Goal: Transaction & Acquisition: Purchase product/service

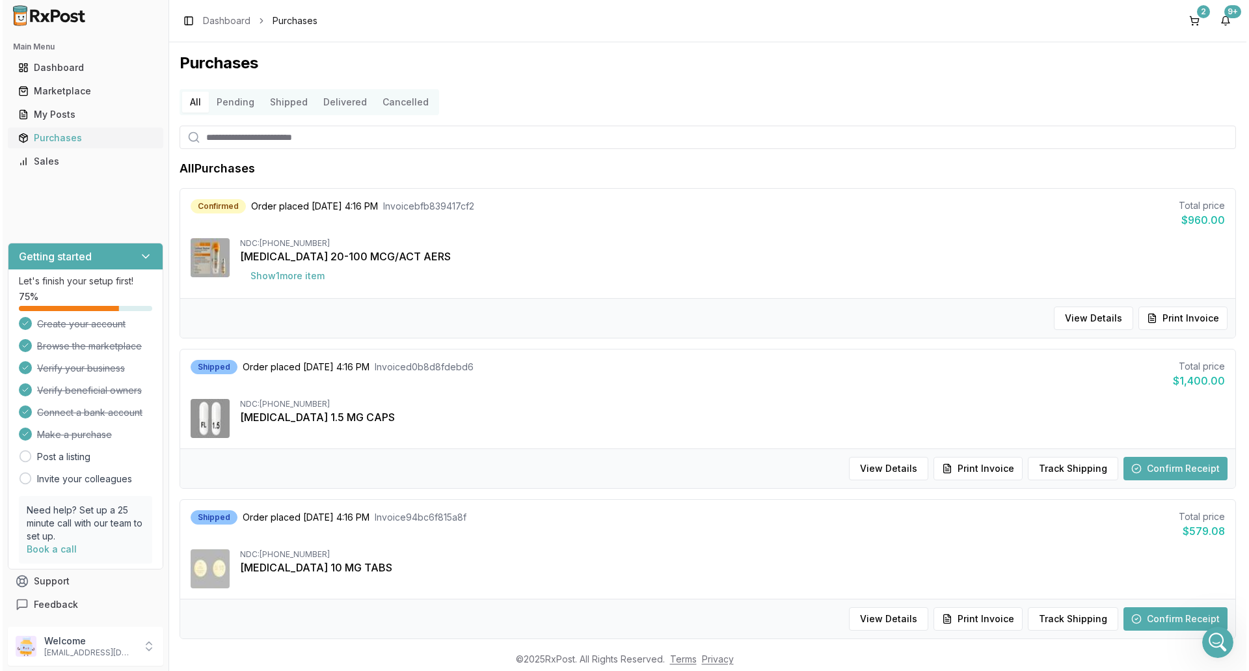
scroll to position [10183, 0]
click at [80, 91] on div "Marketplace" at bounding box center [83, 91] width 135 height 13
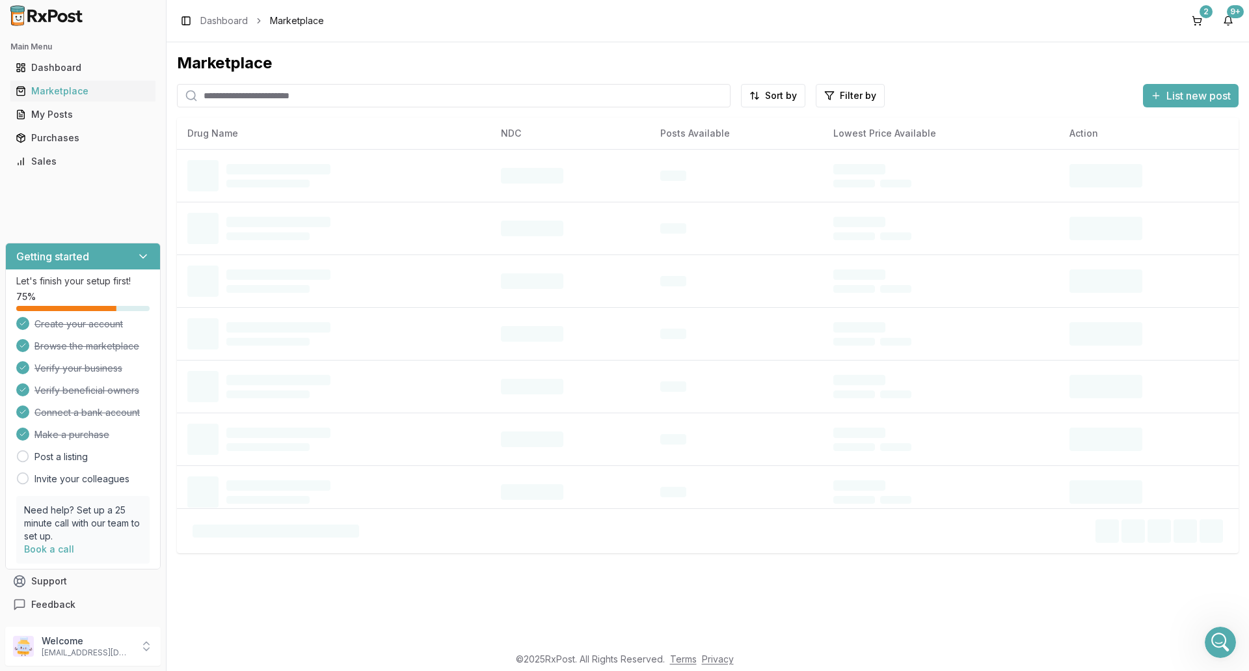
click at [352, 99] on input "search" at bounding box center [454, 95] width 554 height 23
type input "*******"
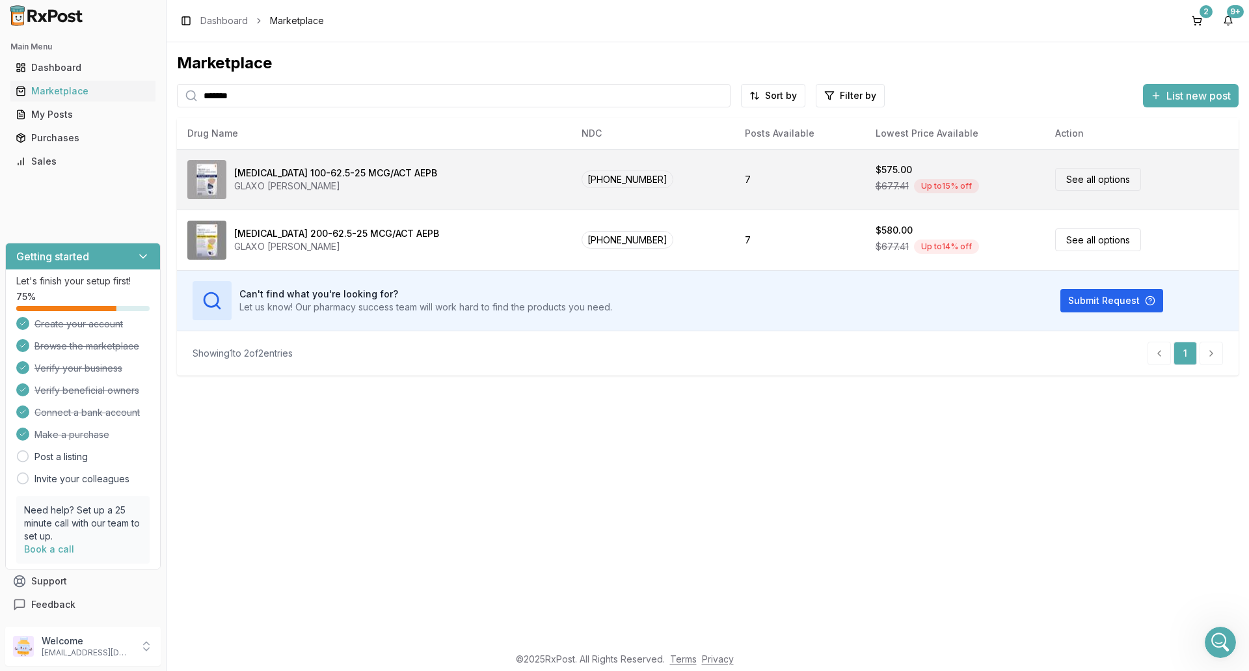
click at [467, 182] on div "[MEDICAL_DATA] 100-62.5-25 MCG/ACT AEPB GLAXO [PERSON_NAME]" at bounding box center [373, 179] width 373 height 39
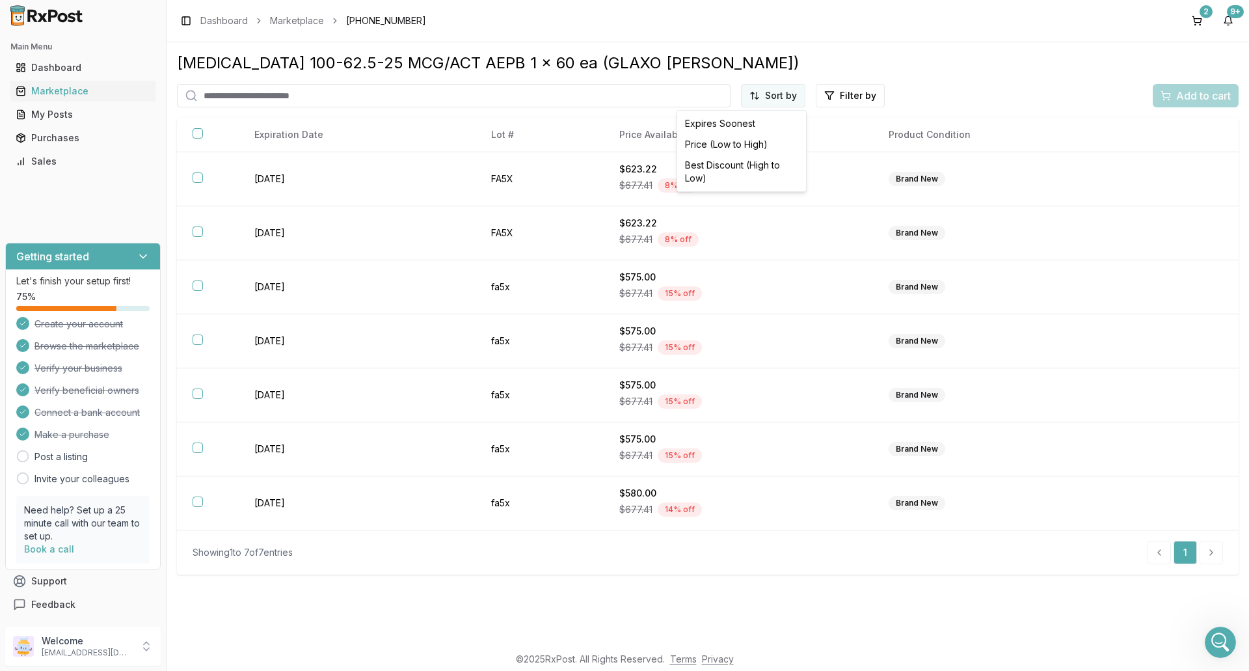
click at [785, 99] on html "Main Menu Dashboard Marketplace My Posts Purchases Sales Getting started Let's …" at bounding box center [624, 335] width 1249 height 671
click at [761, 142] on div "Price (Low to High)" at bounding box center [742, 144] width 124 height 21
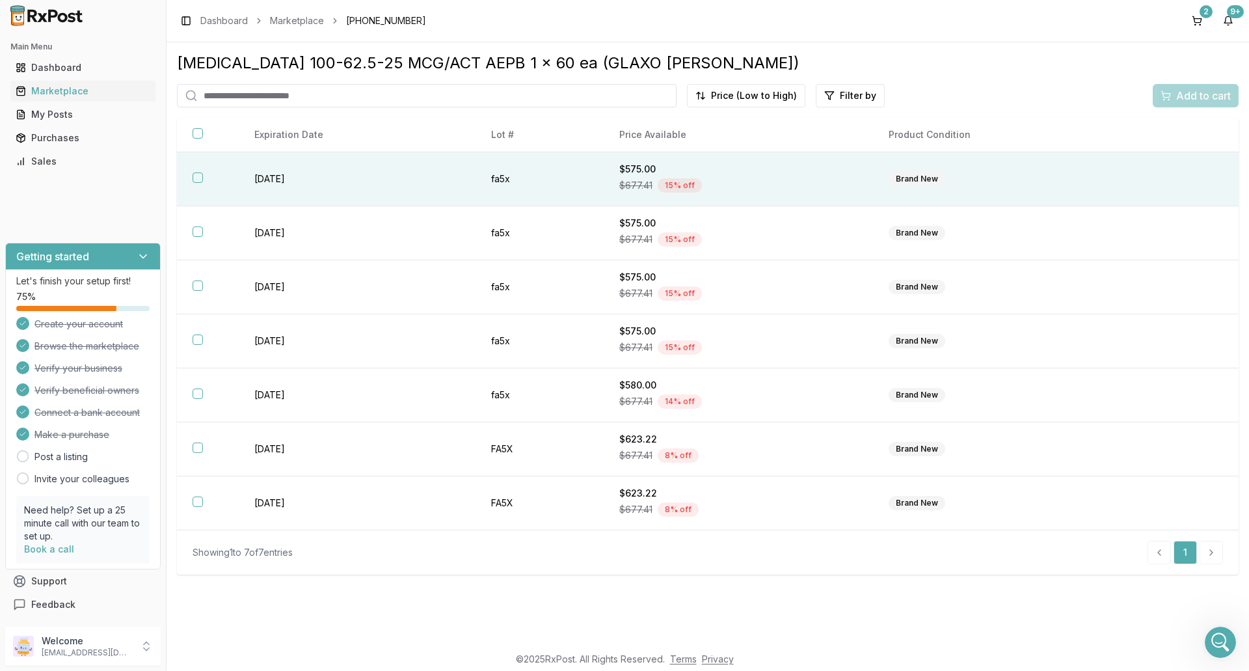
click at [760, 157] on td "$575.00 $677.41 15 % off" at bounding box center [738, 179] width 269 height 54
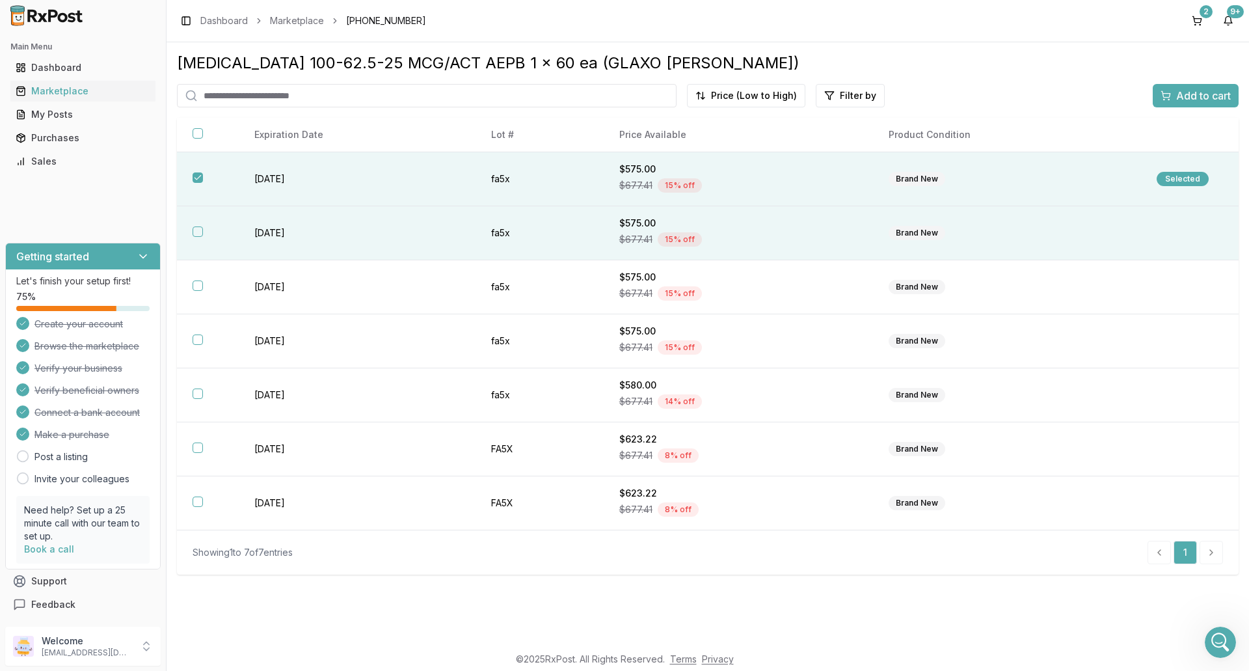
click at [768, 227] on div "$575.00" at bounding box center [738, 223] width 238 height 13
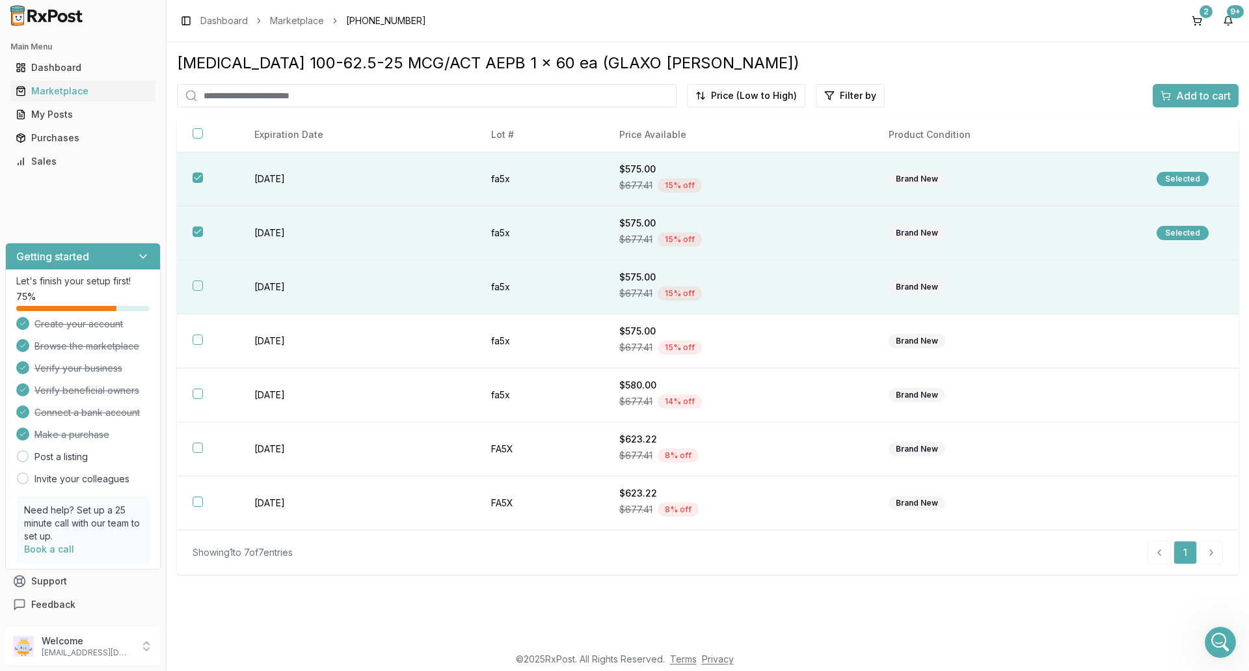
click at [765, 289] on div "$677.41 15 % off" at bounding box center [738, 294] width 238 height 20
click at [1155, 98] on button "Add to cart" at bounding box center [1196, 95] width 86 height 23
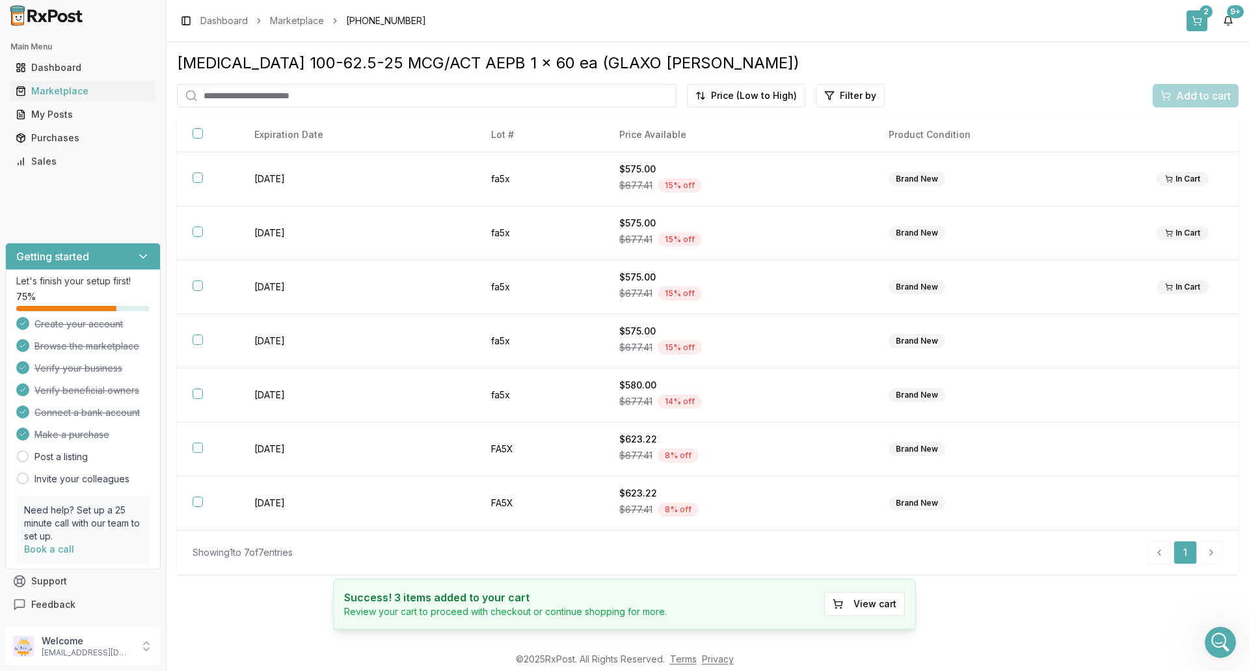
click at [1192, 21] on button "2" at bounding box center [1196, 20] width 21 height 21
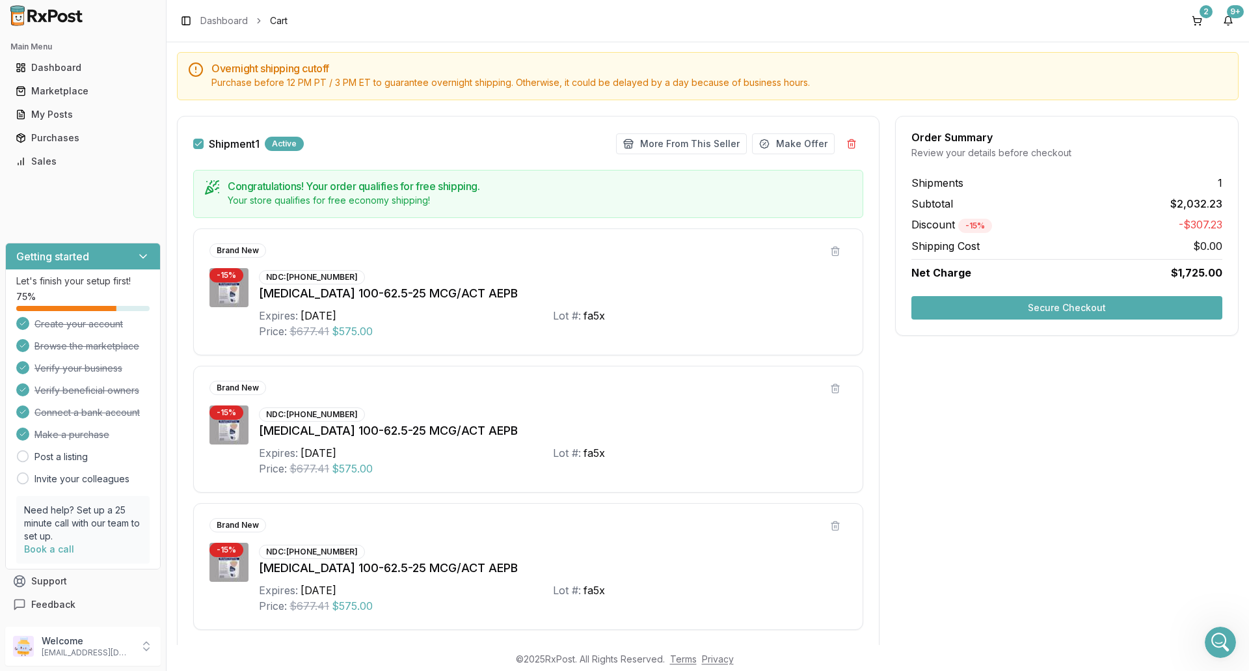
scroll to position [195, 0]
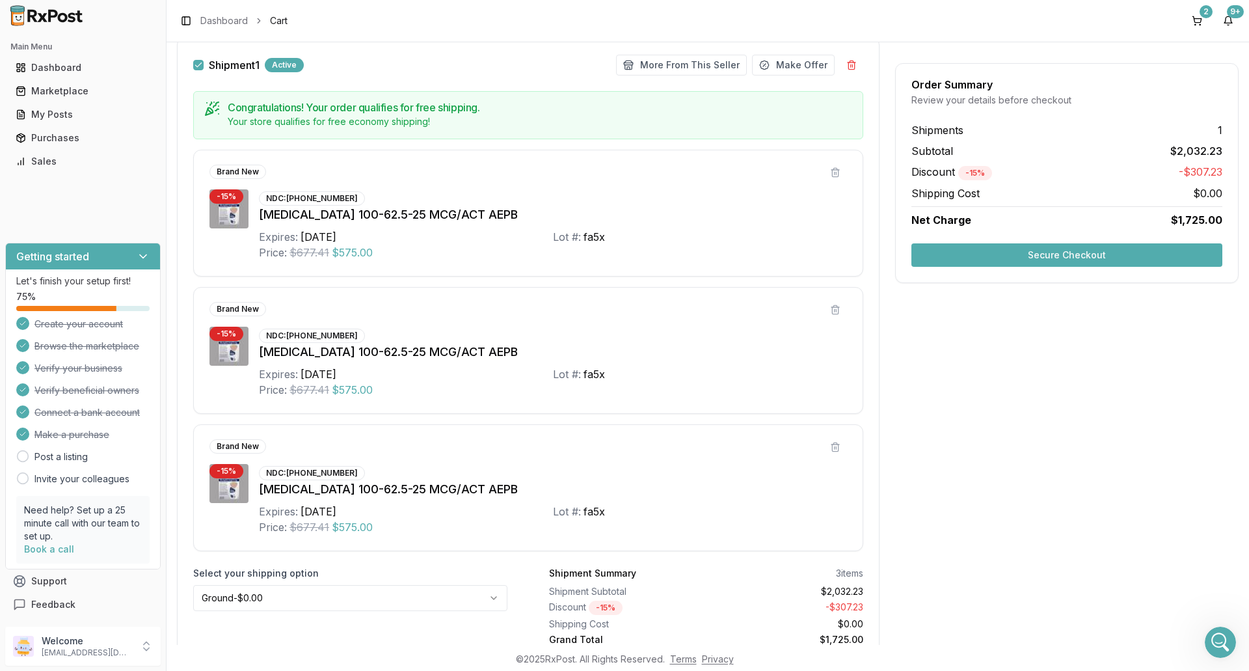
click at [1006, 252] on button "Secure Checkout" at bounding box center [1066, 254] width 311 height 23
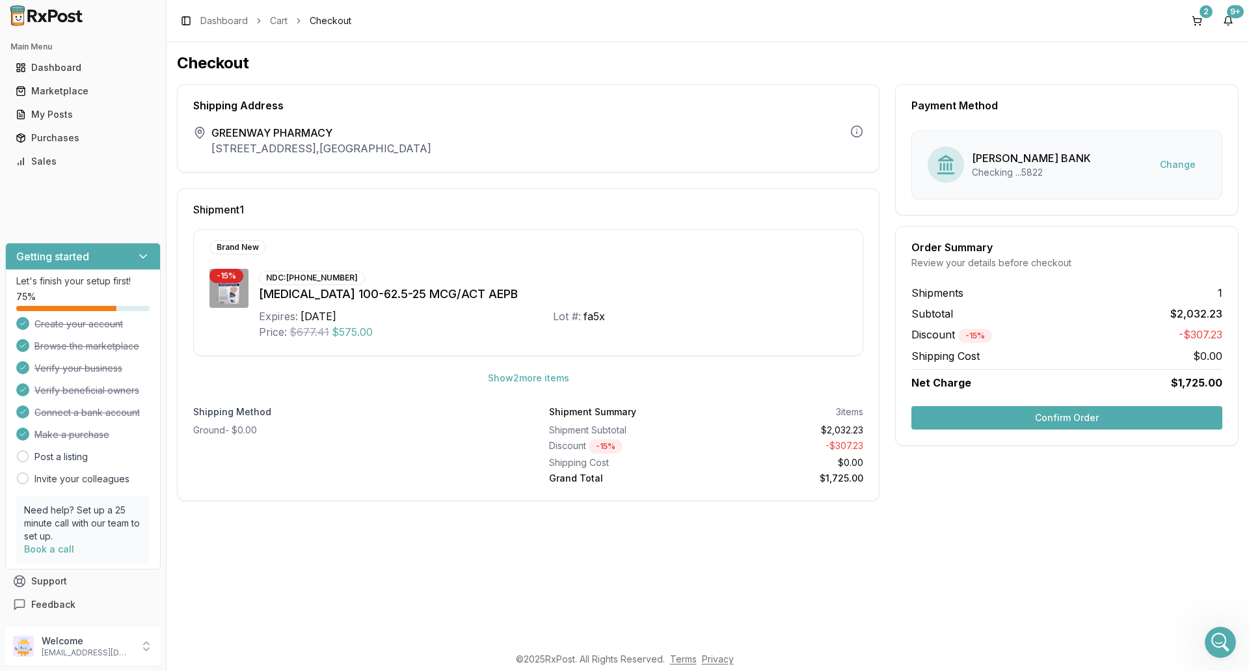
click at [1076, 416] on button "Confirm Order" at bounding box center [1066, 417] width 311 height 23
